Goal: Task Accomplishment & Management: Manage account settings

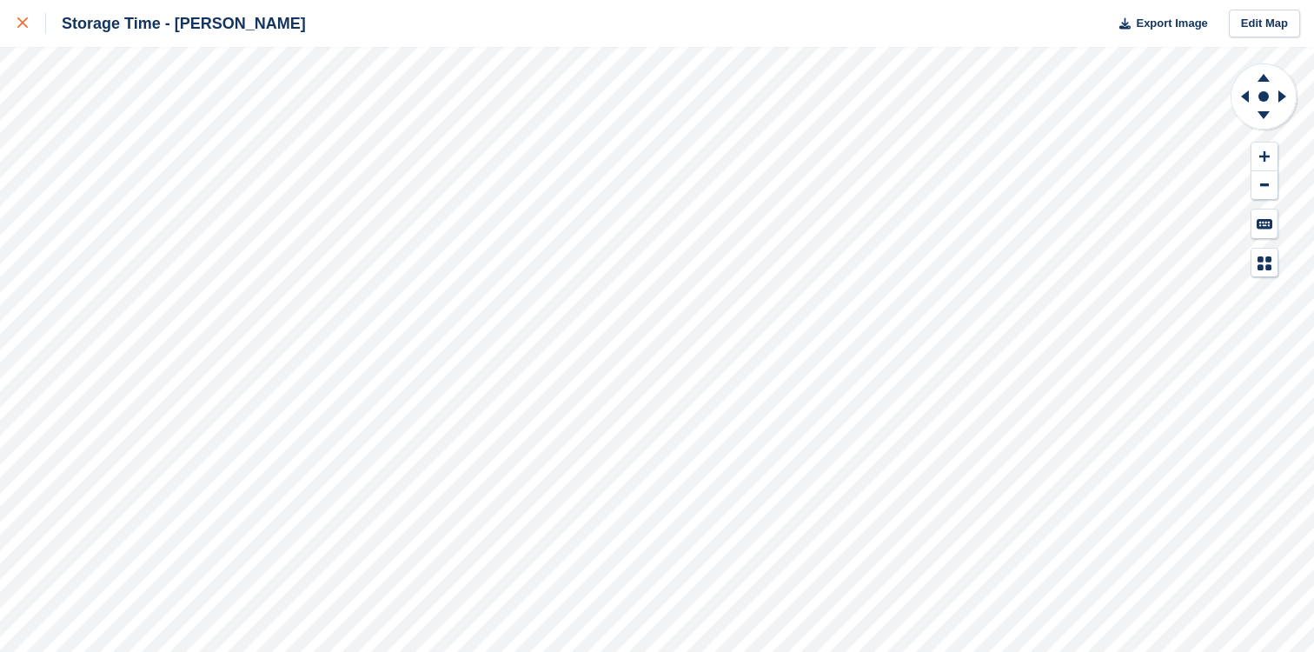
click at [25, 19] on icon at bounding box center [22, 22] width 10 height 10
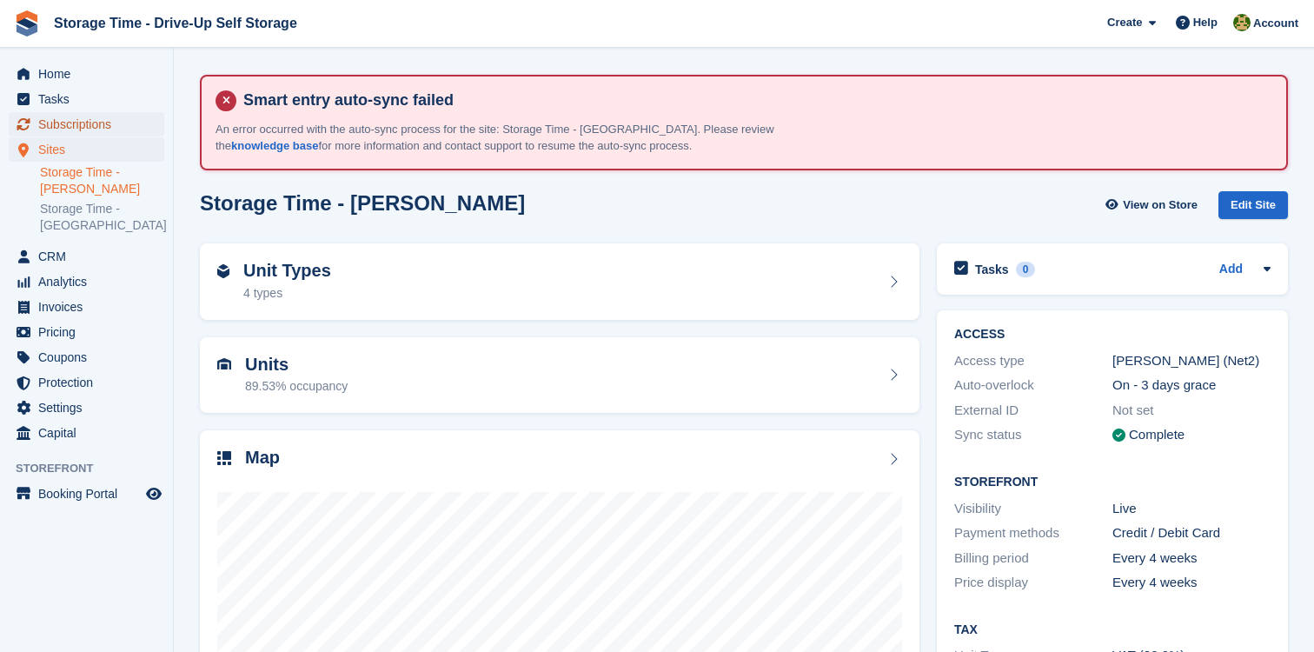
click at [117, 128] on span "Subscriptions" at bounding box center [90, 124] width 104 height 24
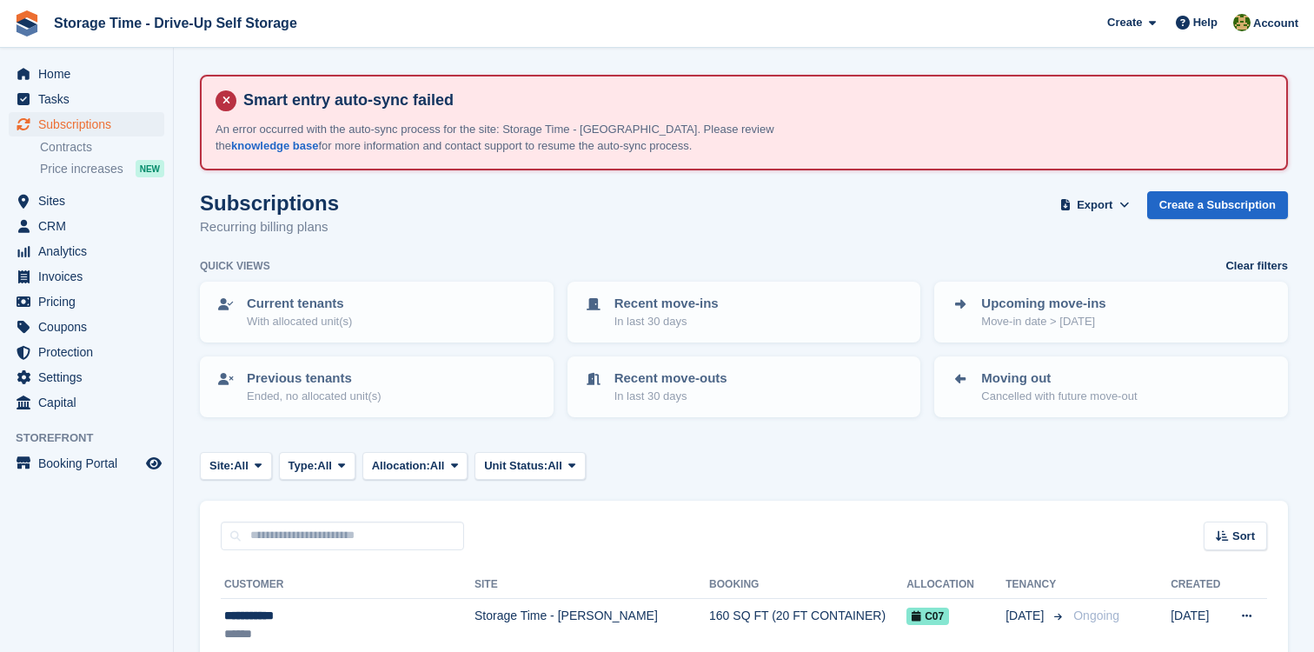
click at [334, 514] on div "Sort Sort by Customer name Date created Move in date Move out date Created (old…" at bounding box center [744, 526] width 1088 height 50
click at [336, 542] on input "text" at bounding box center [342, 535] width 243 height 29
type input "******"
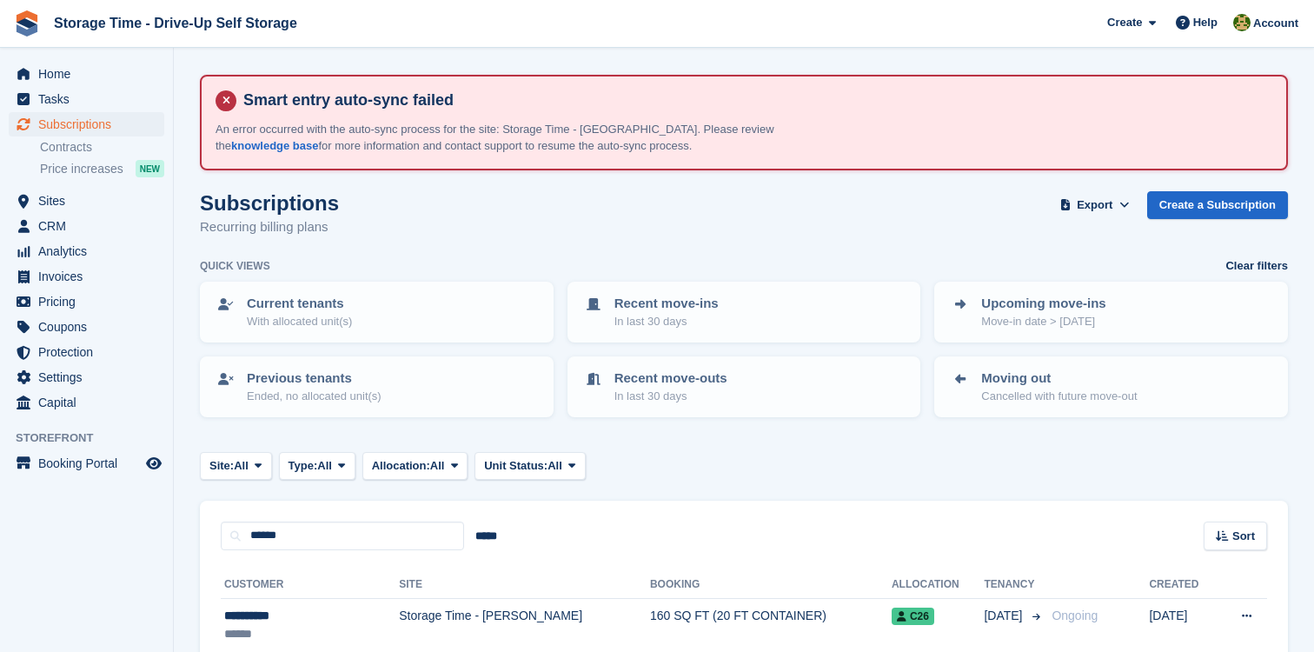
scroll to position [88, 0]
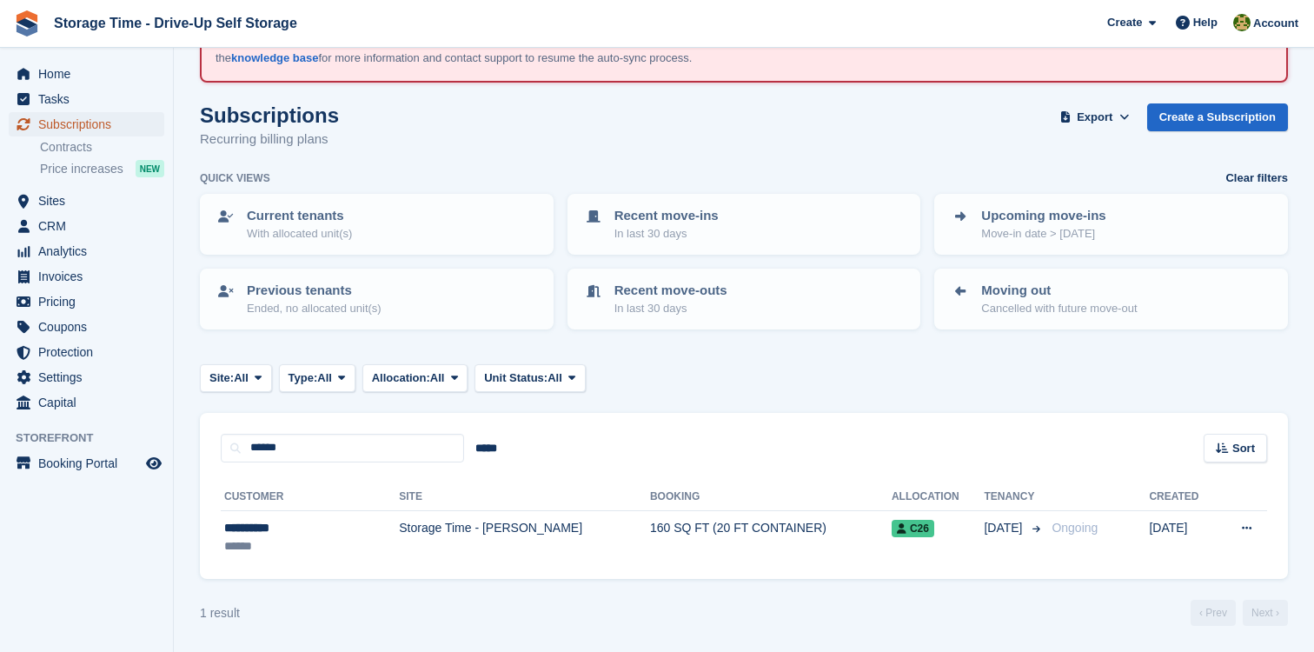
click at [113, 128] on span "Subscriptions" at bounding box center [90, 124] width 104 height 24
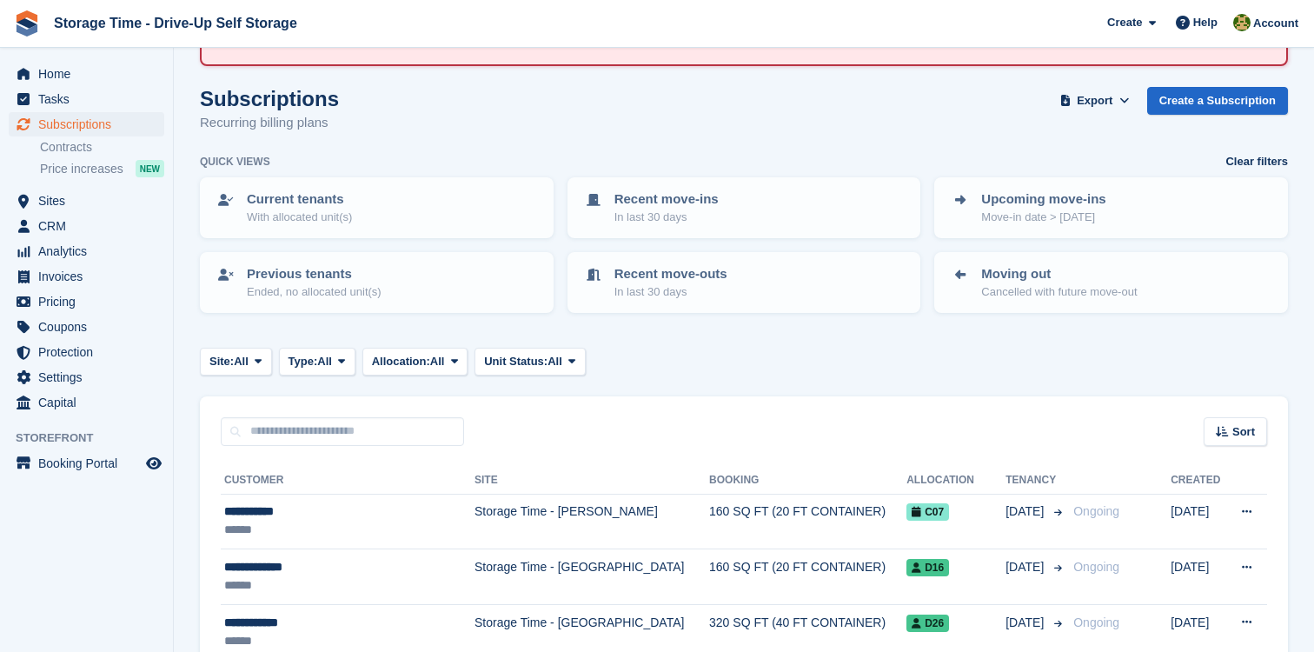
scroll to position [122, 0]
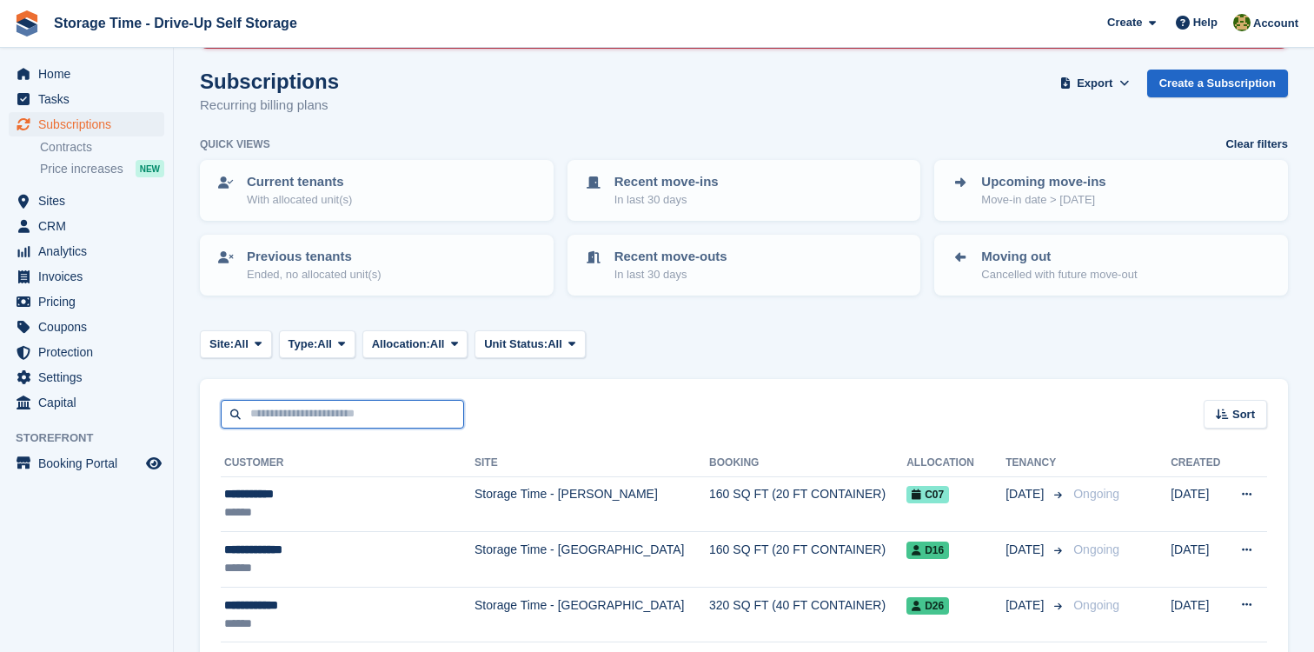
click at [340, 407] on input "text" at bounding box center [342, 414] width 243 height 29
type input "******"
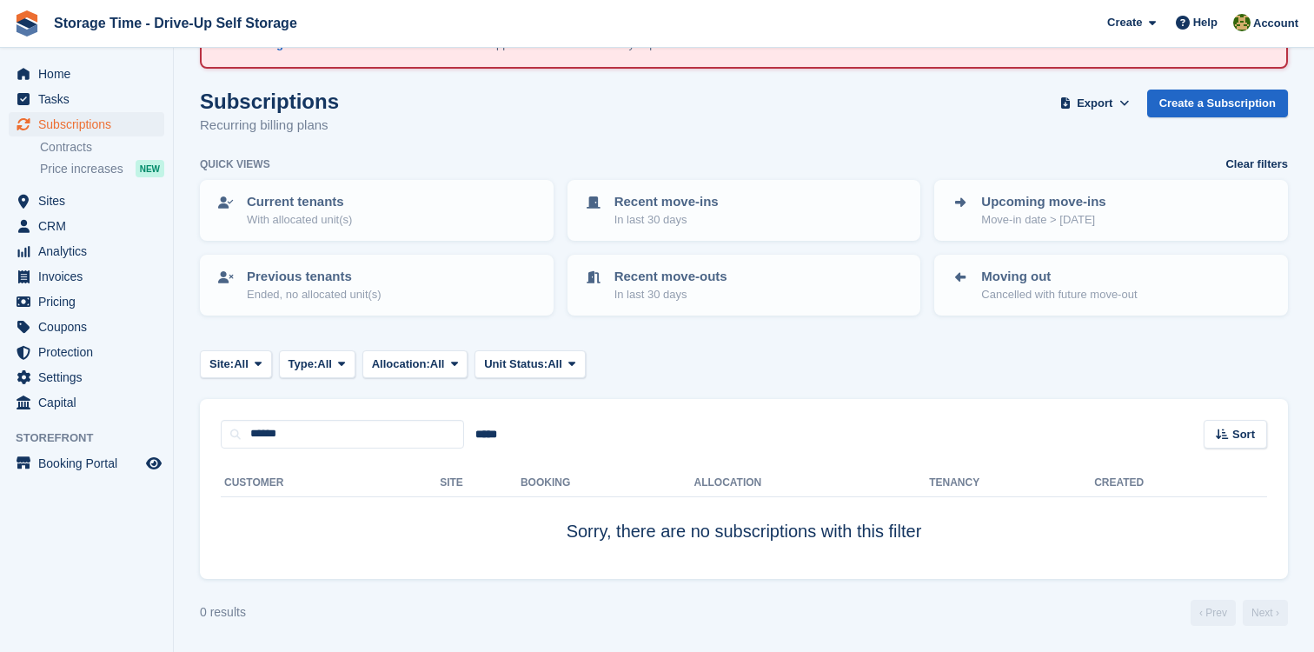
scroll to position [101, 0]
drag, startPoint x: 322, startPoint y: 431, endPoint x: 190, endPoint y: 431, distance: 131.2
click at [190, 431] on section "Smart entry auto-sync failed An error occurred with the auto-sync process for t…" at bounding box center [744, 275] width 1140 height 753
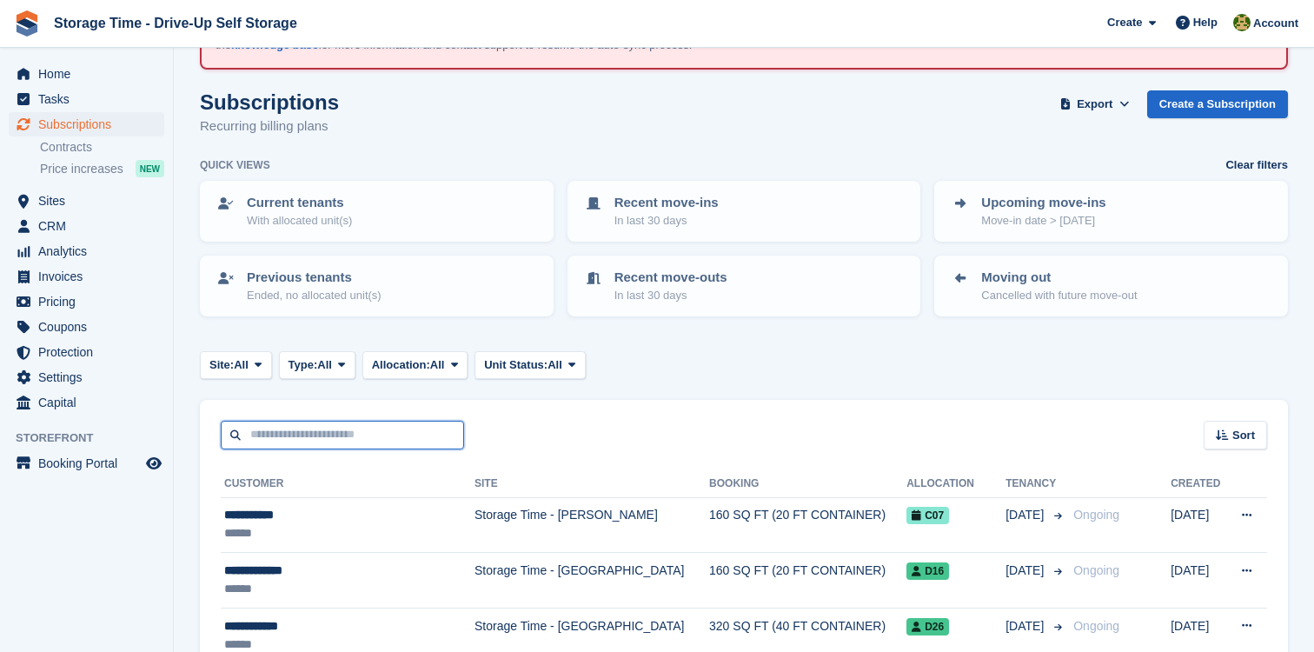
click at [416, 434] on input "text" at bounding box center [342, 435] width 243 height 29
click at [117, 92] on span "Tasks" at bounding box center [90, 99] width 104 height 24
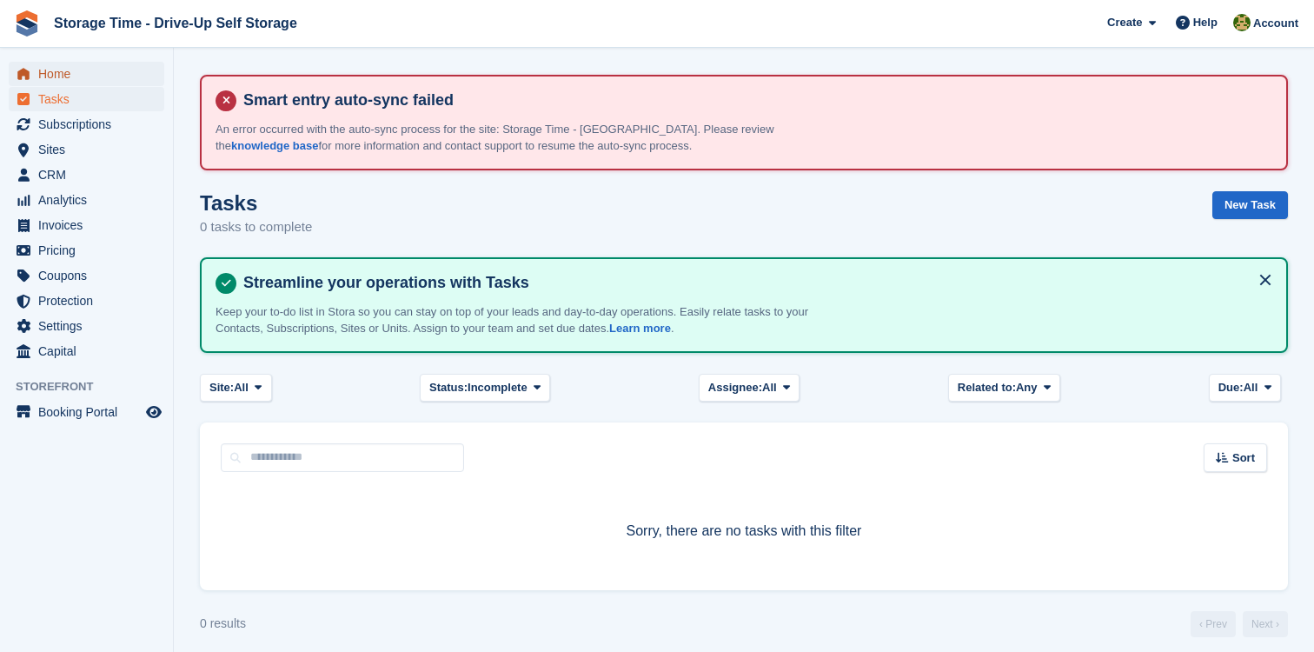
click at [111, 71] on span "Home" at bounding box center [90, 74] width 104 height 24
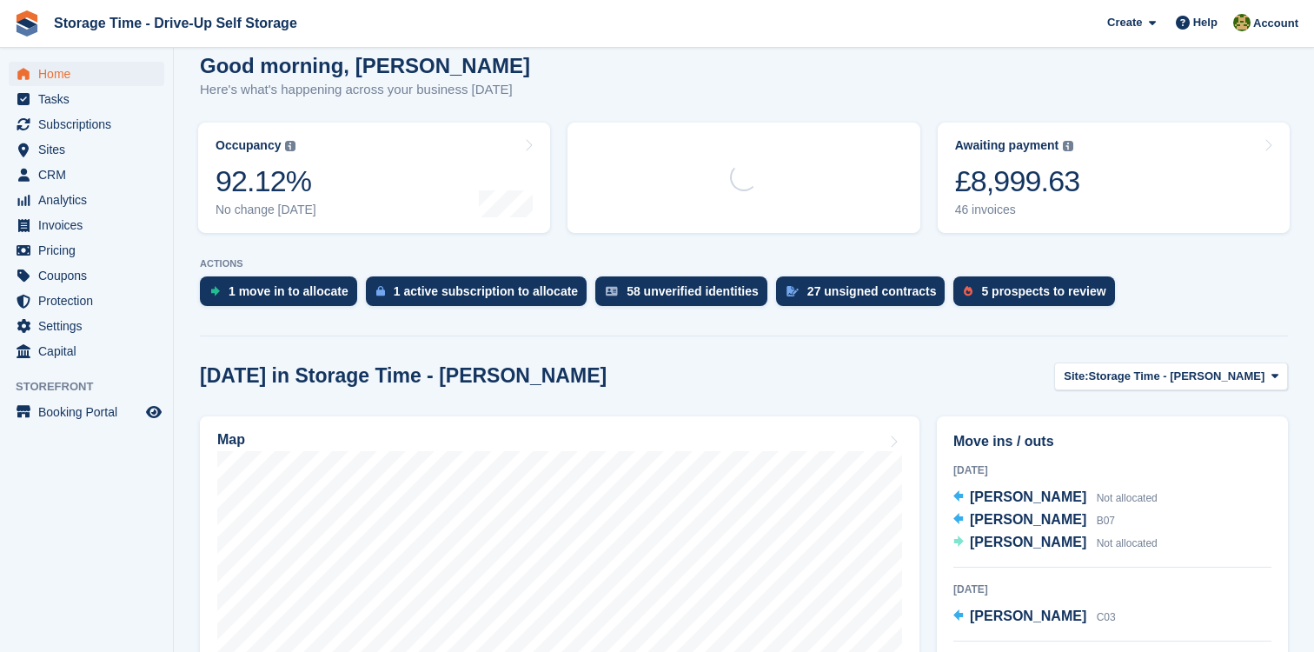
scroll to position [267, 0]
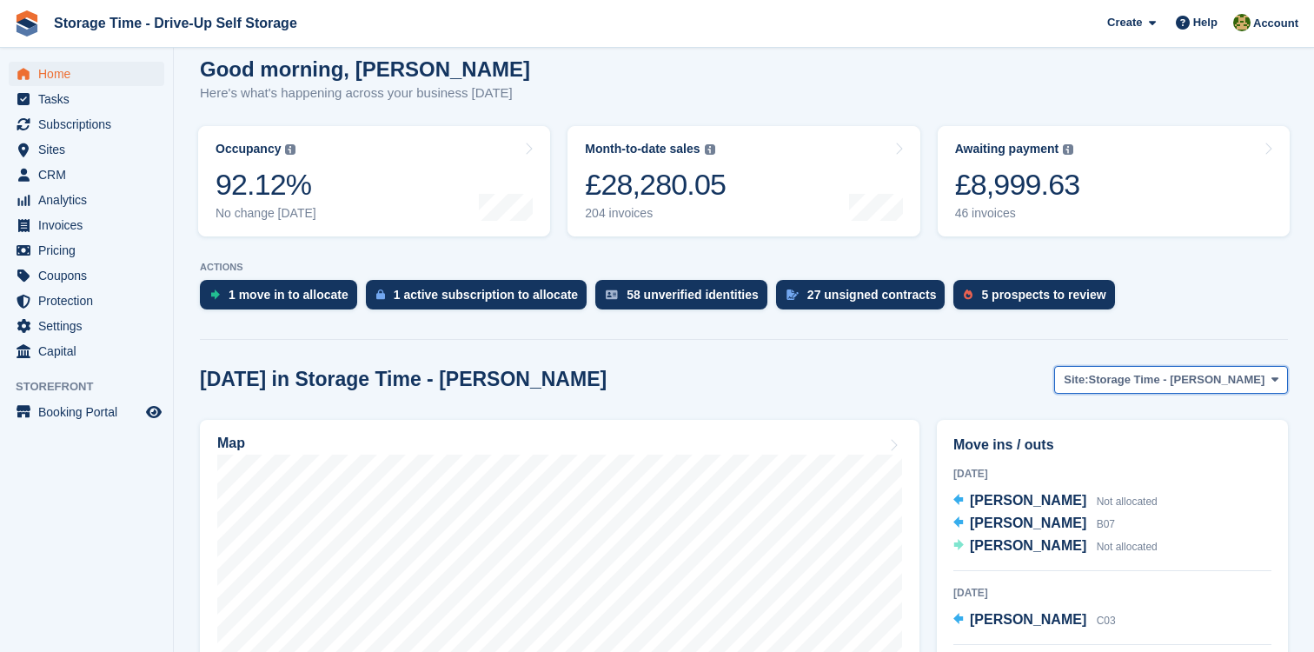
click at [1127, 394] on button "Site: Storage Time - Sharston" at bounding box center [1171, 380] width 234 height 29
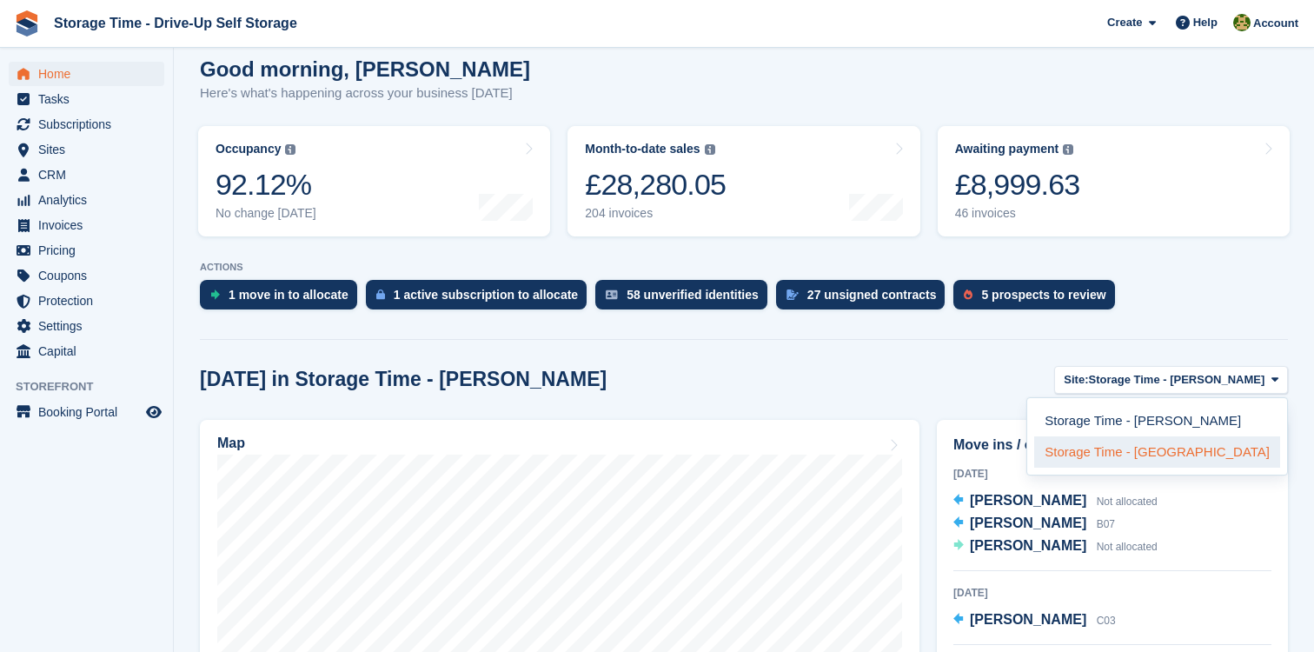
click at [1150, 454] on link "Storage Time - Manchester" at bounding box center [1157, 451] width 246 height 31
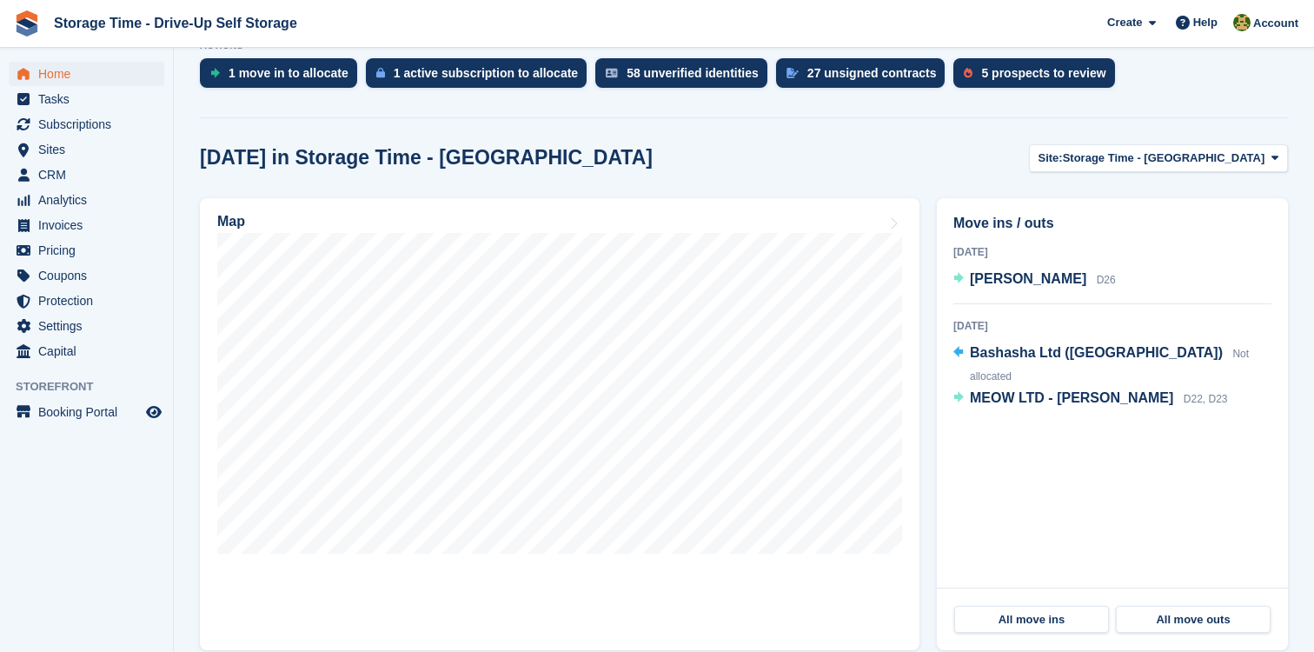
scroll to position [502, 0]
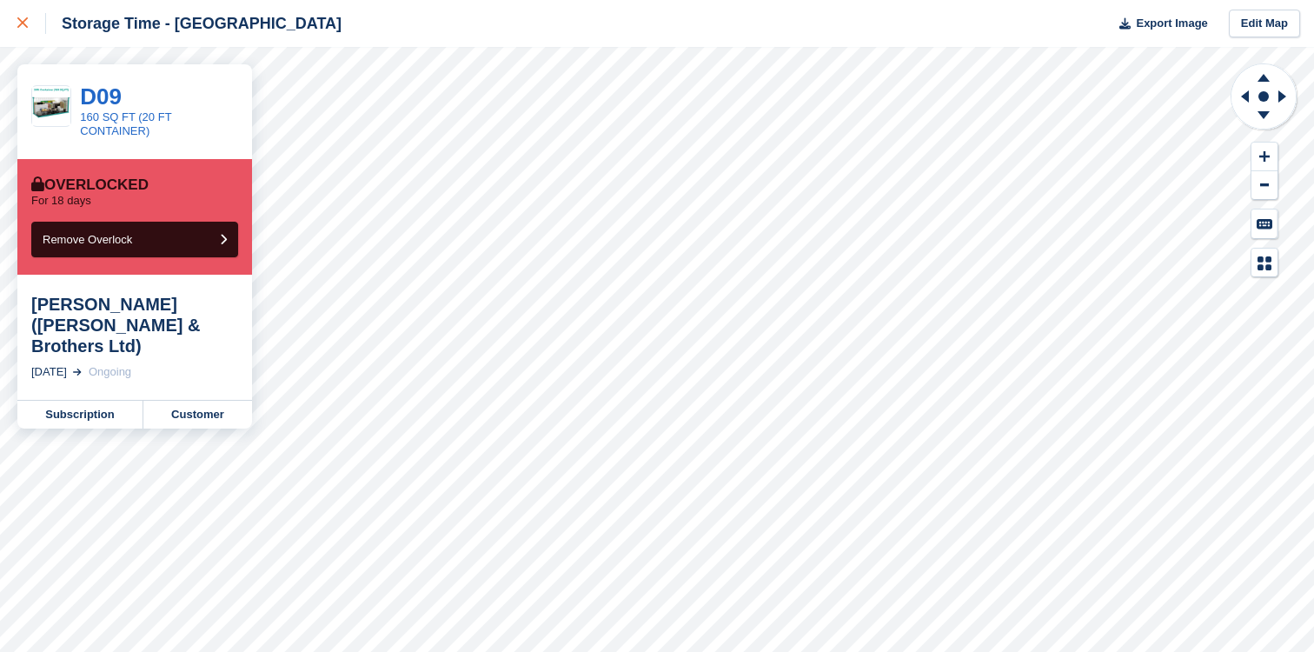
click at [9, 10] on link at bounding box center [23, 23] width 46 height 47
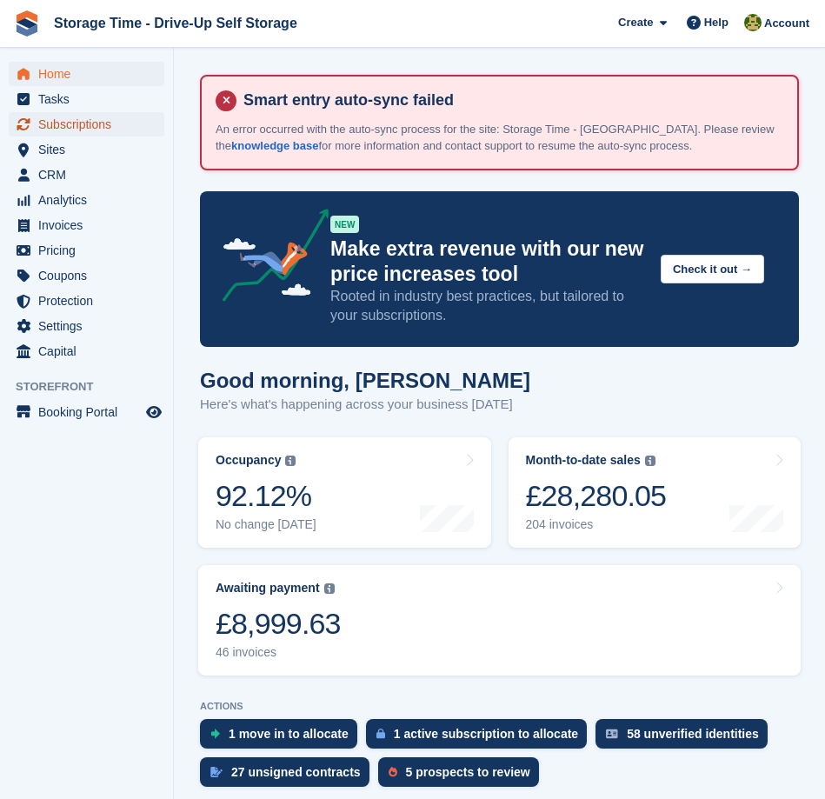
click at [103, 124] on span "Subscriptions" at bounding box center [90, 124] width 104 height 24
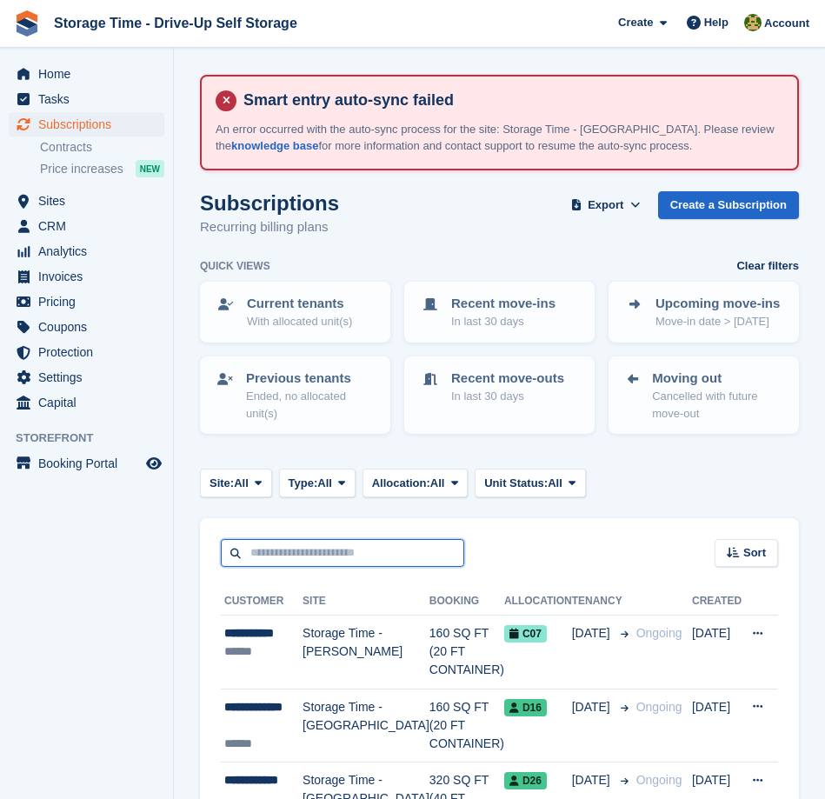
click at [284, 554] on input "text" at bounding box center [342, 553] width 243 height 29
type input "*******"
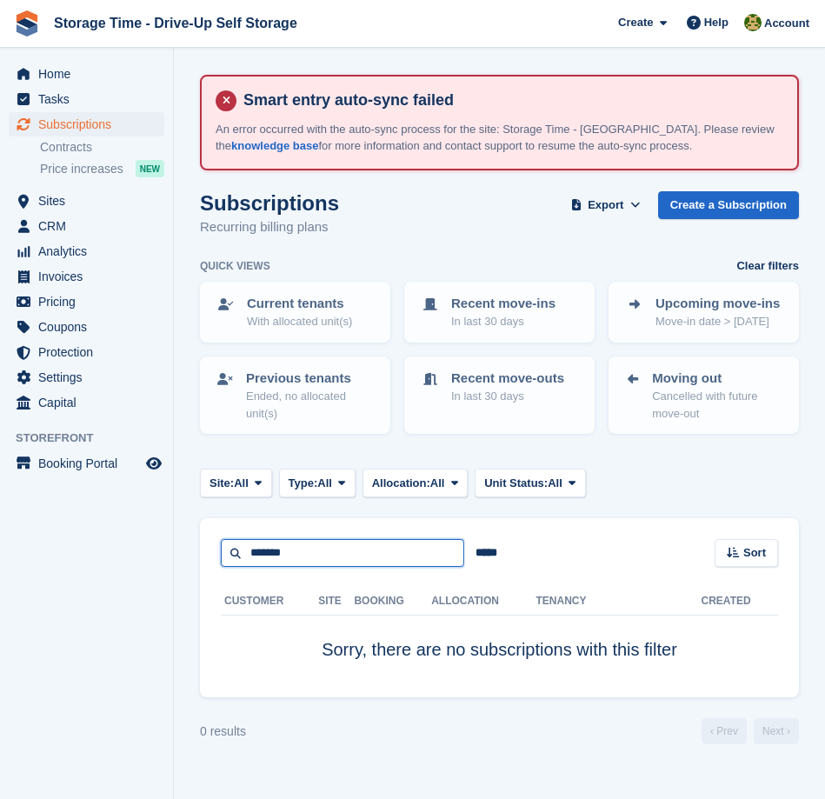
drag, startPoint x: 300, startPoint y: 554, endPoint x: 163, endPoint y: 534, distance: 138.0
click at [163, 534] on div "Home Tasks Subscriptions Subscriptions Subscriptions Contracts Price increases …" at bounding box center [412, 399] width 825 height 799
click at [103, 116] on span "Subscriptions" at bounding box center [90, 124] width 104 height 24
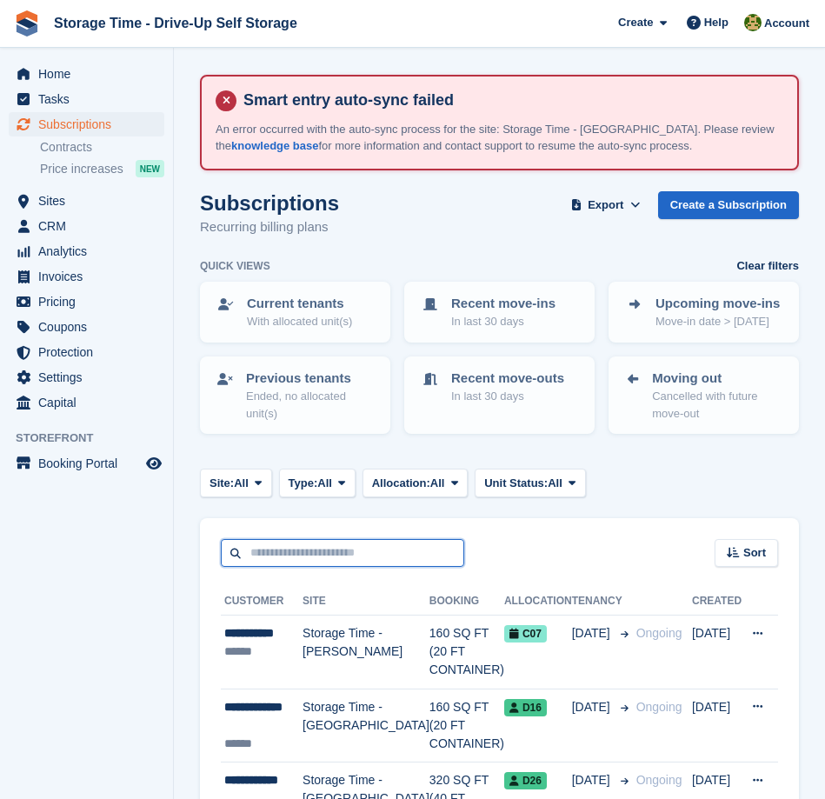
click at [292, 554] on input "text" at bounding box center [342, 553] width 243 height 29
type input "******"
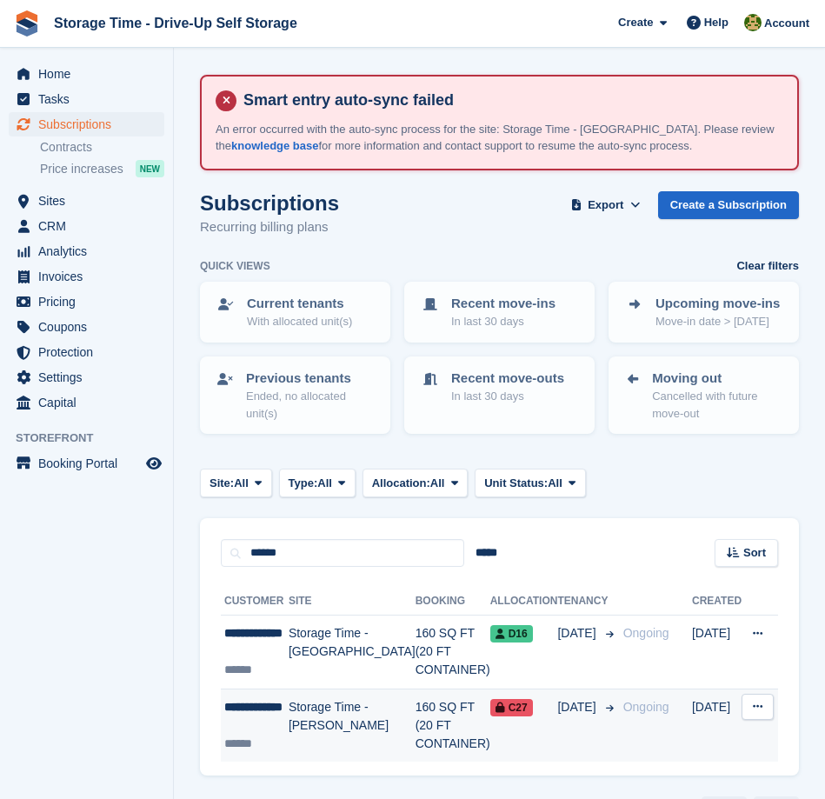
scroll to position [50, 0]
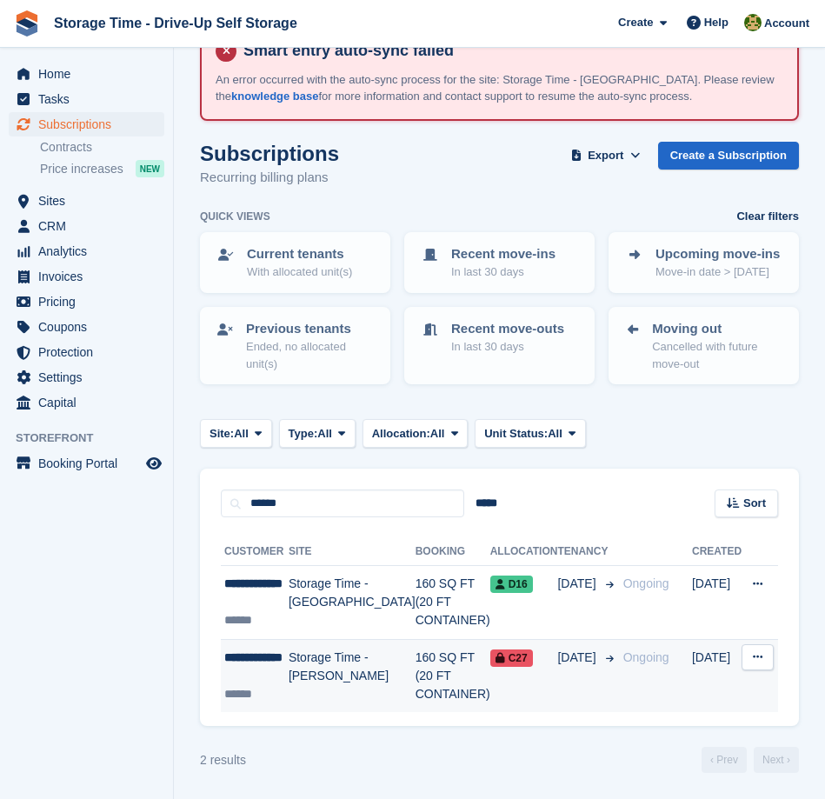
click at [490, 677] on td "C27" at bounding box center [524, 675] width 68 height 73
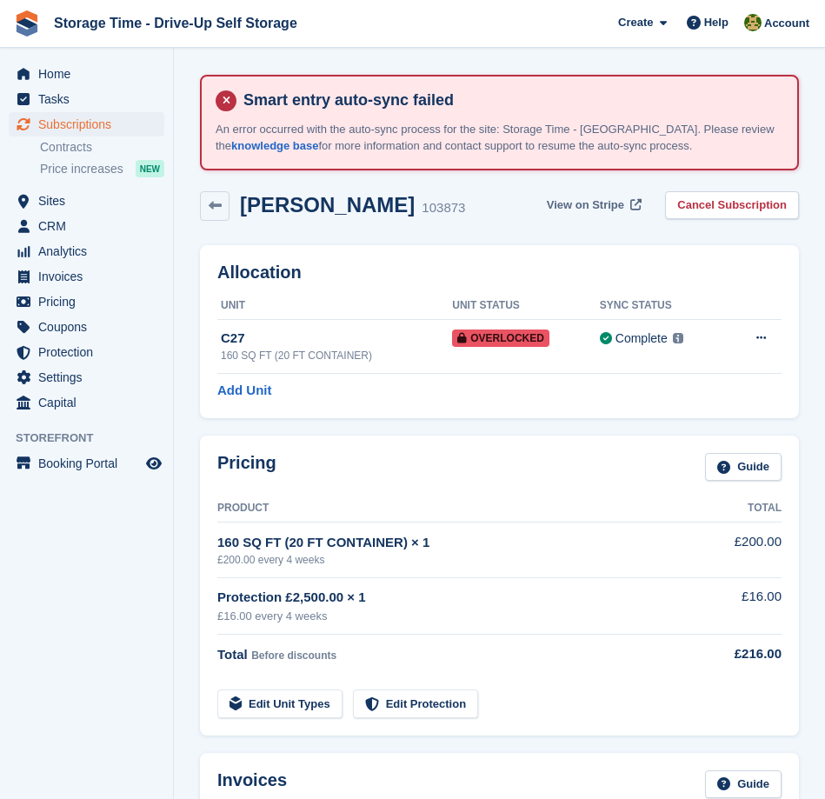
click at [589, 208] on span "View on Stripe" at bounding box center [585, 204] width 77 height 17
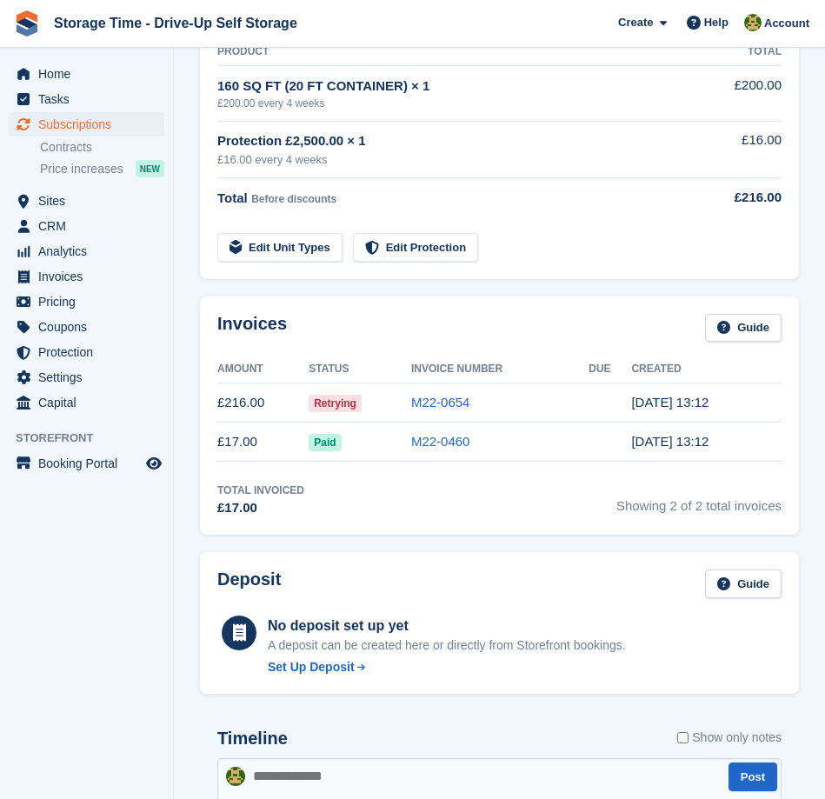
scroll to position [527, 0]
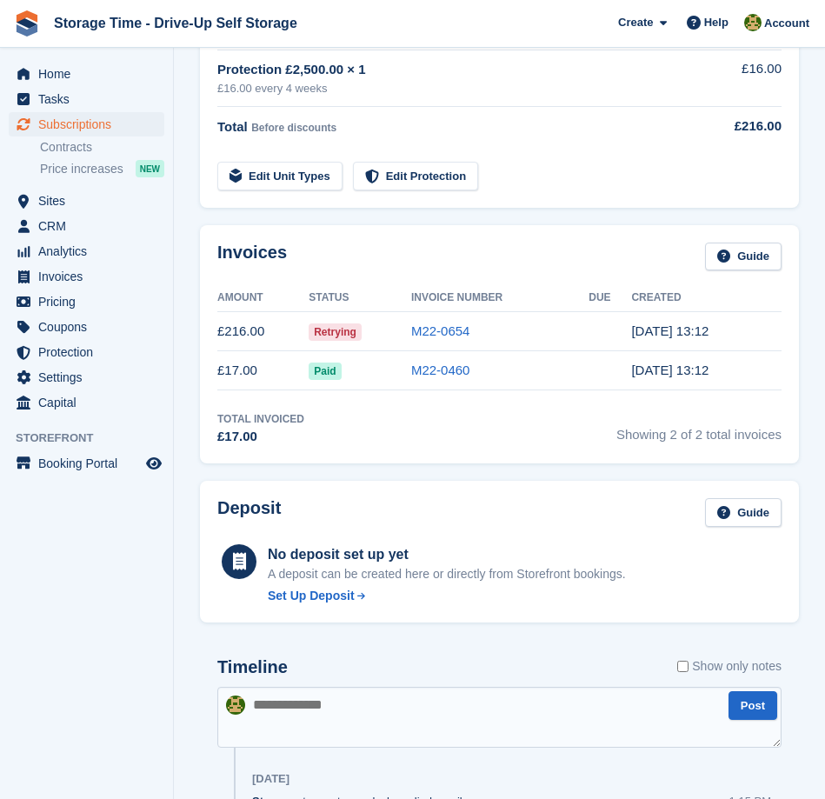
click at [424, 346] on td "M22-0654" at bounding box center [499, 331] width 177 height 39
click at [427, 339] on td "M22-0654" at bounding box center [499, 331] width 177 height 39
click at [434, 327] on link "M22-0654" at bounding box center [440, 330] width 59 height 15
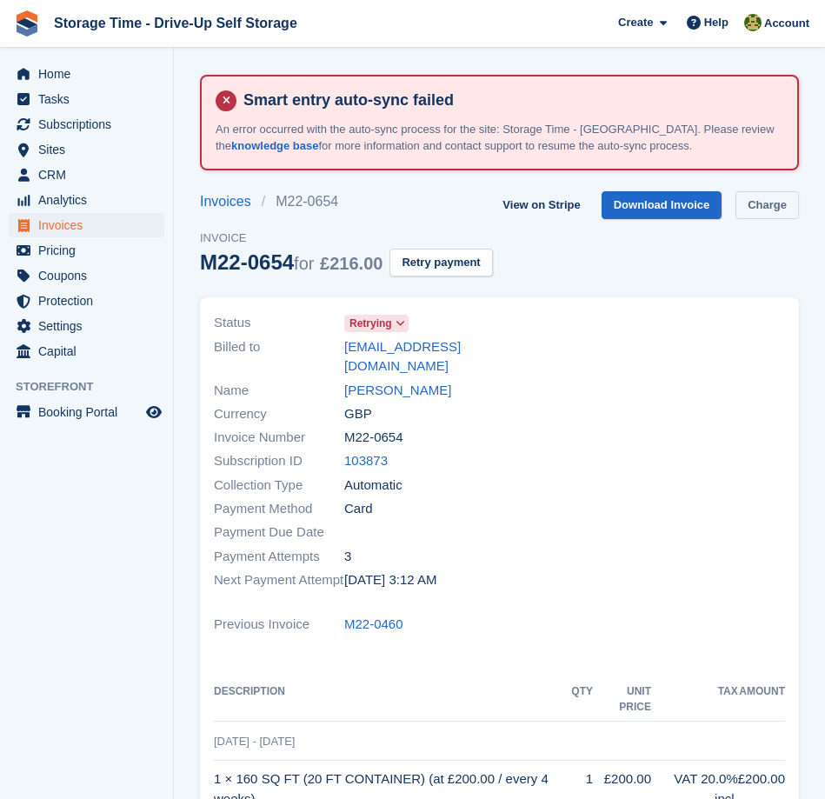
click at [735, 220] on link "Charge" at bounding box center [766, 205] width 63 height 29
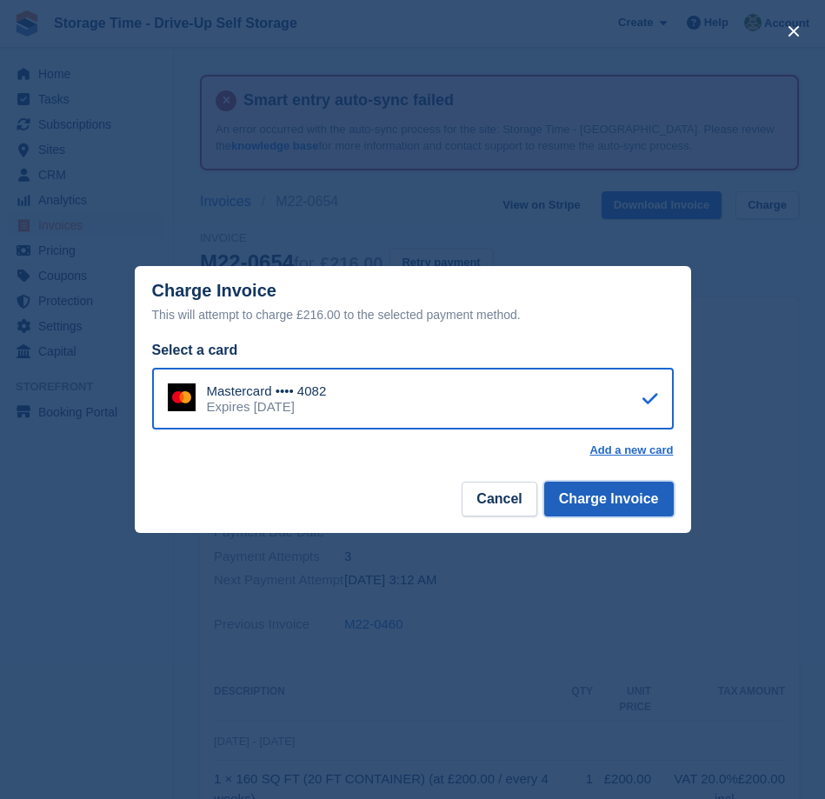
click at [617, 491] on button "Charge Invoice" at bounding box center [608, 498] width 129 height 35
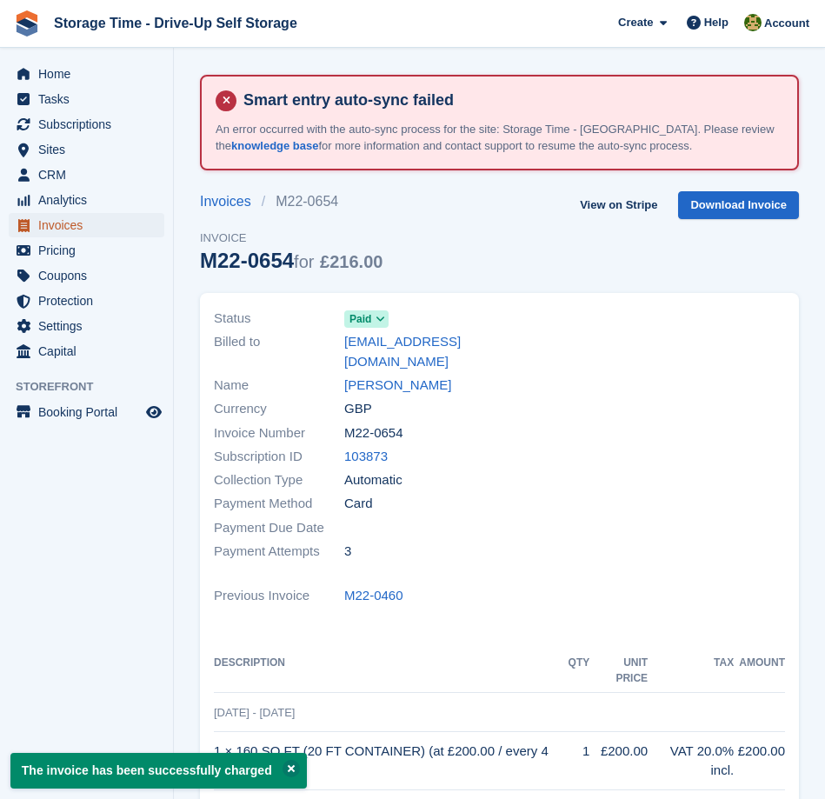
click at [116, 226] on span "Invoices" at bounding box center [90, 225] width 104 height 24
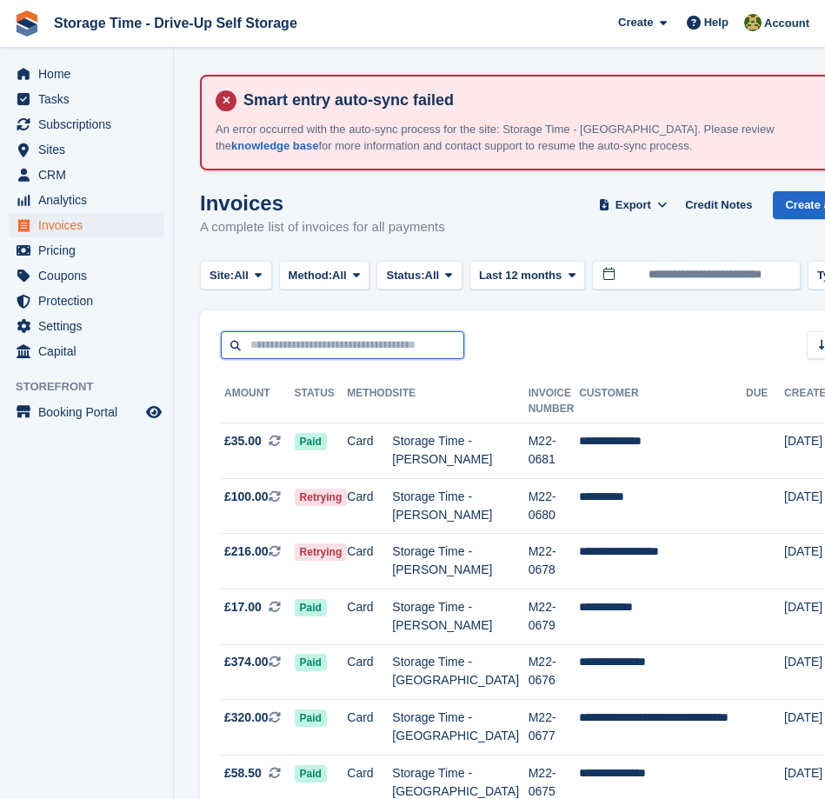
click at [302, 346] on input "text" at bounding box center [342, 345] width 243 height 29
type input "*******"
